Goal: Navigation & Orientation: Understand site structure

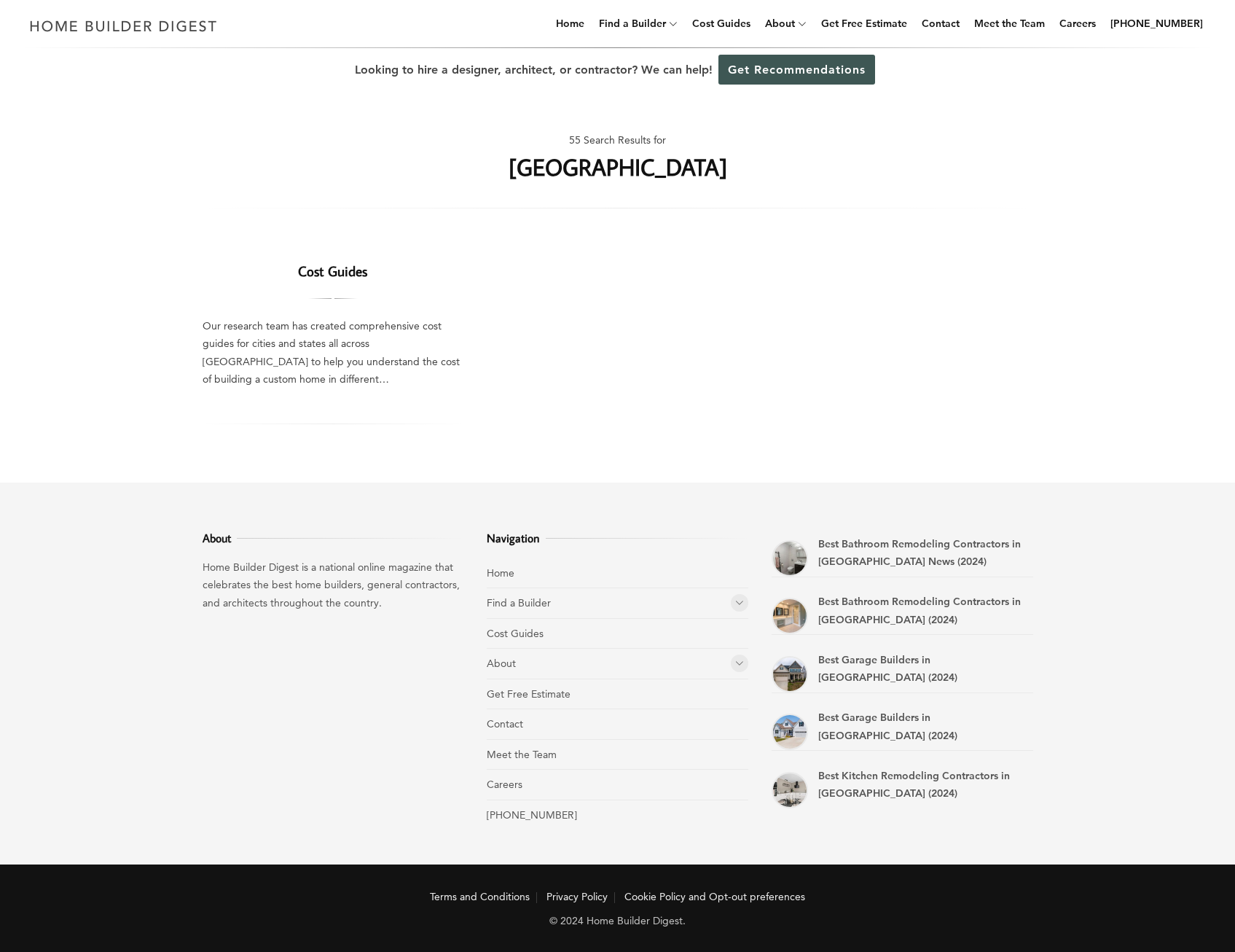
scroll to position [5, 0]
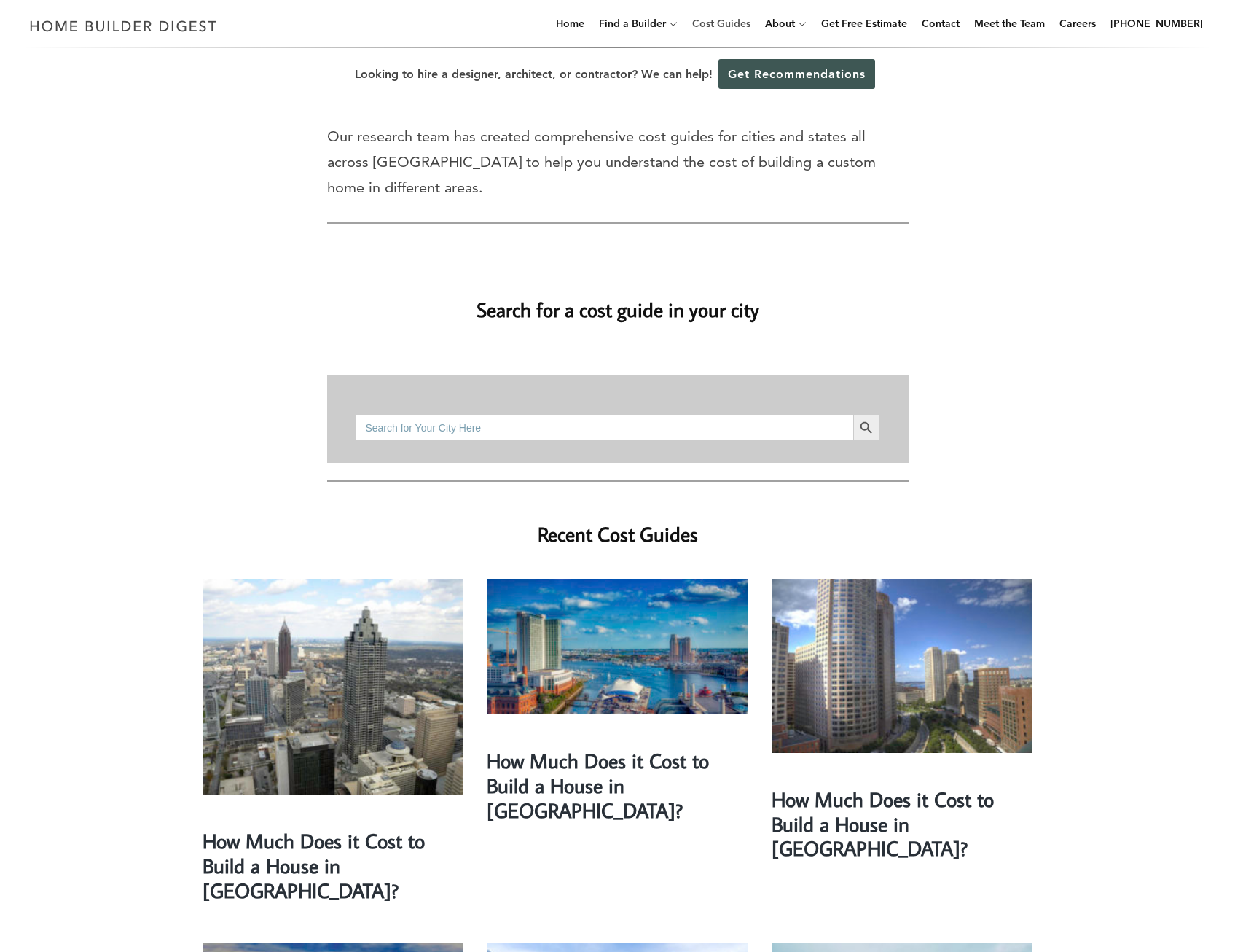
click at [750, 20] on link "Cost Guides" at bounding box center [721, 23] width 70 height 47
click at [1014, 17] on link "Meet the Team" at bounding box center [1010, 23] width 82 height 47
